Goal: Task Accomplishment & Management: Manage account settings

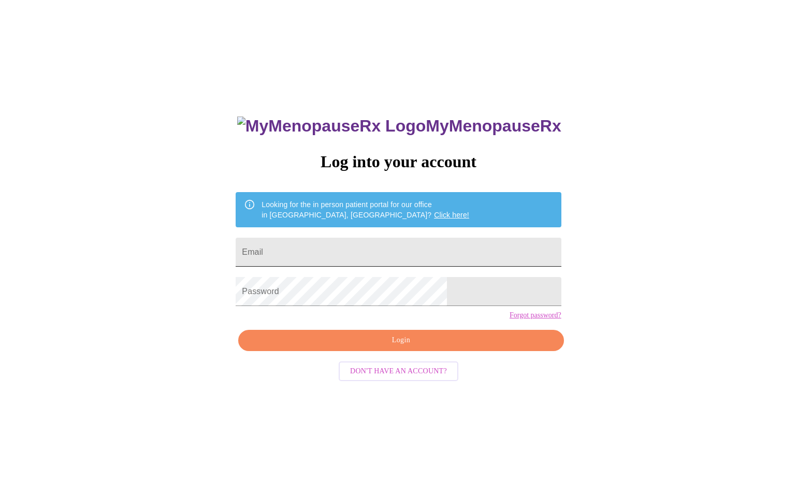
click at [319, 249] on input "Email" at bounding box center [398, 252] width 325 height 29
type input "[EMAIL_ADDRESS][DOMAIN_NAME]"
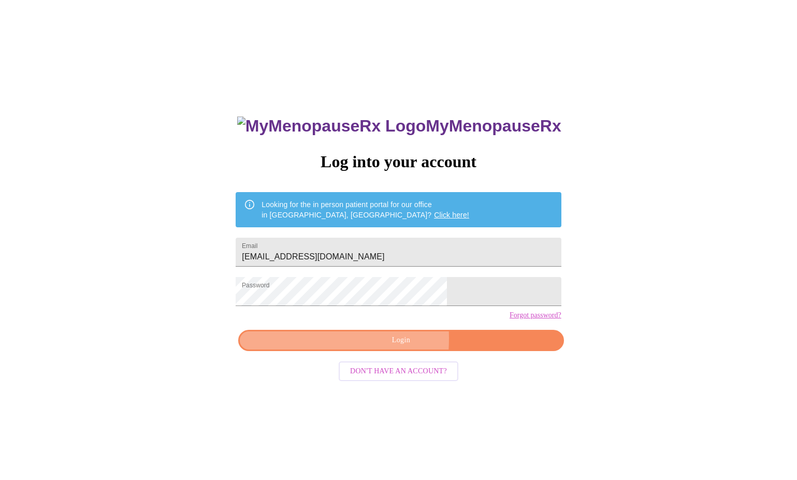
click at [324, 347] on span "Login" at bounding box center [400, 340] width 301 height 13
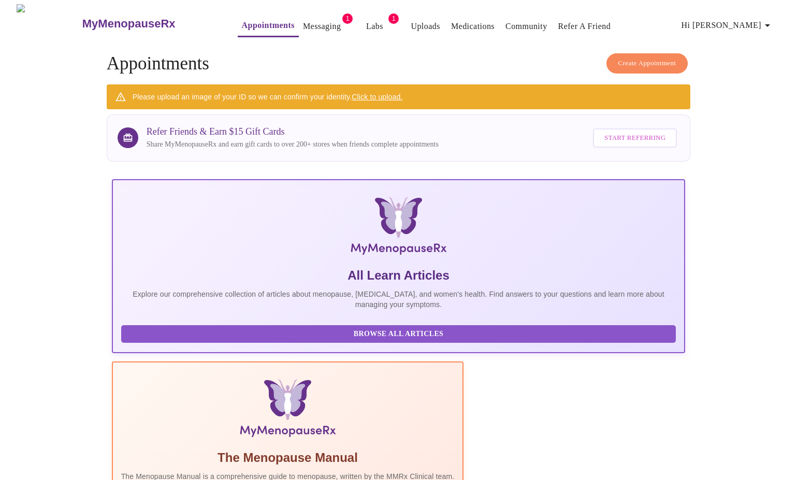
click at [303, 23] on link "Messaging" at bounding box center [322, 26] width 38 height 14
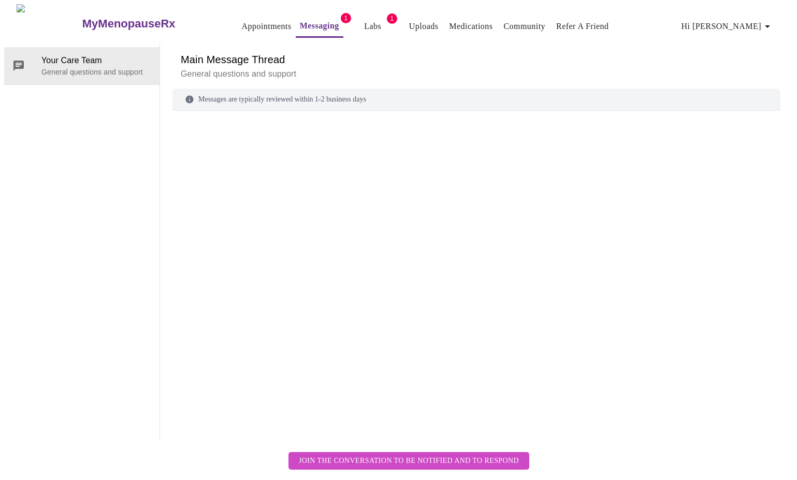
scroll to position [39, 0]
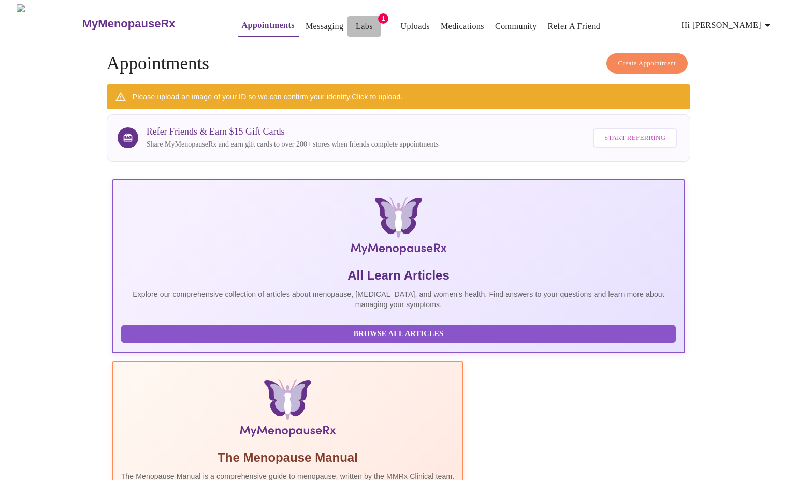
click at [356, 20] on link "Labs" at bounding box center [364, 26] width 17 height 14
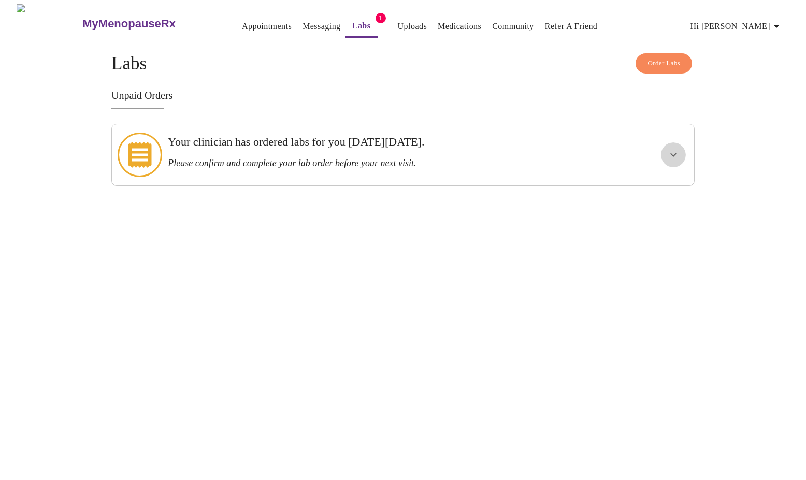
click at [670, 151] on icon "show more" at bounding box center [673, 155] width 12 height 12
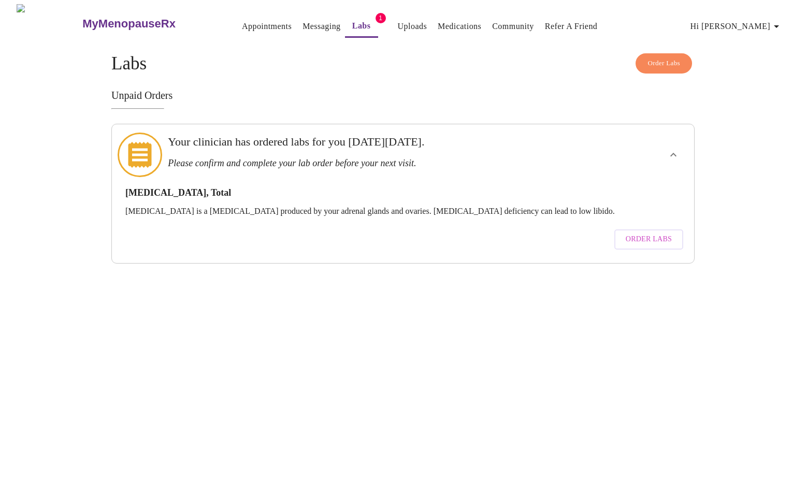
click at [668, 150] on icon "show more" at bounding box center [673, 155] width 12 height 12
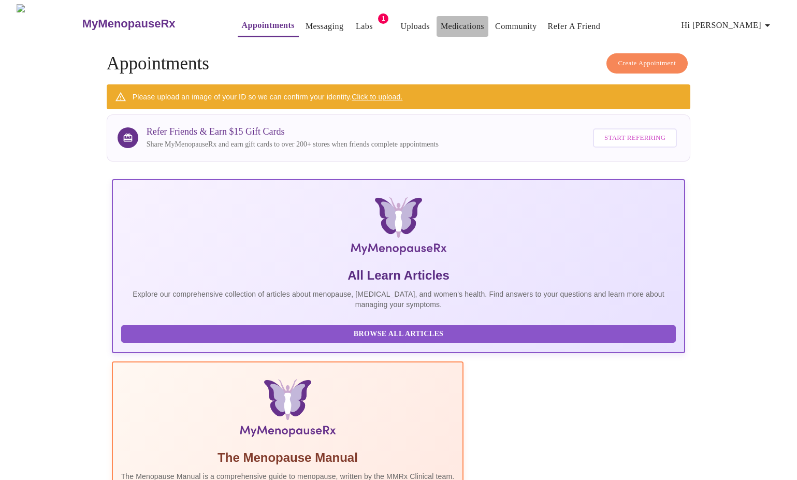
click at [441, 19] on link "Medications" at bounding box center [462, 26] width 43 height 14
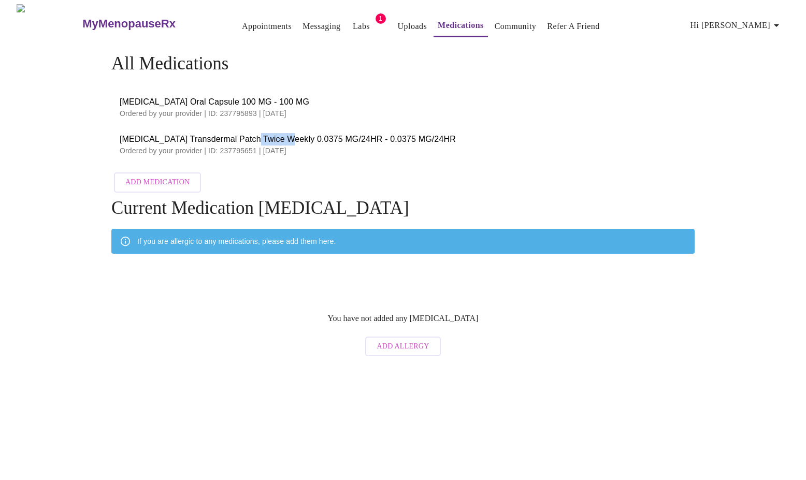
drag, startPoint x: 278, startPoint y: 135, endPoint x: 244, endPoint y: 134, distance: 33.7
click at [244, 134] on span "[MEDICAL_DATA] Transdermal Patch Twice Weekly 0.0375 MG/24HR - 0.0375 MG/24HR" at bounding box center [403, 139] width 566 height 12
drag, startPoint x: 321, startPoint y: 134, endPoint x: 122, endPoint y: 128, distance: 198.9
click at [122, 128] on li "[MEDICAL_DATA] Transdermal Patch Twice Weekly 0.0375 MG/24HR - 0.0375 MG/24HR O…" at bounding box center [402, 144] width 583 height 37
copy span "[MEDICAL_DATA] Transdermal Patch Twice Weekly 0.0375 MG"
